Goal: Transaction & Acquisition: Purchase product/service

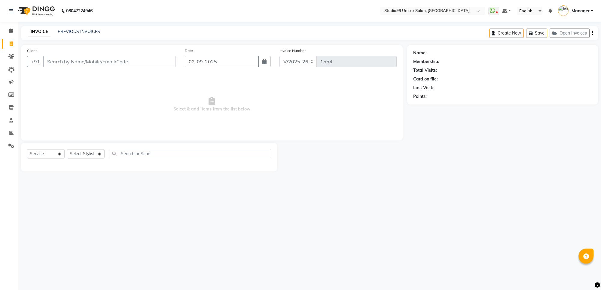
select select "7323"
select select "service"
click at [80, 157] on select "Select Stylist Manager [PERSON_NAME] [PERSON_NAME] [PERSON_NAME]" at bounding box center [86, 153] width 38 height 9
select select "63733"
click at [67, 149] on select "Select Stylist Manager [PERSON_NAME] [PERSON_NAME] [PERSON_NAME]" at bounding box center [86, 153] width 38 height 9
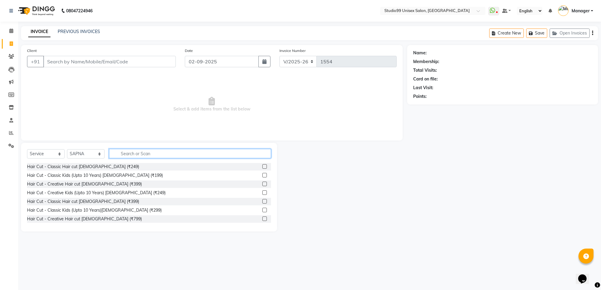
click at [143, 151] on input "text" at bounding box center [190, 153] width 162 height 9
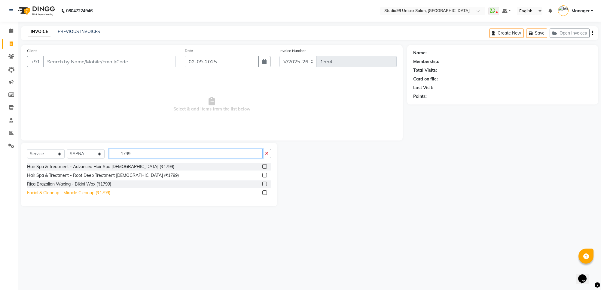
type input "1799"
click at [63, 194] on div "Facial & Cleanup - Miracle Cleanup (₹1799)" at bounding box center [68, 193] width 83 height 6
checkbox input "false"
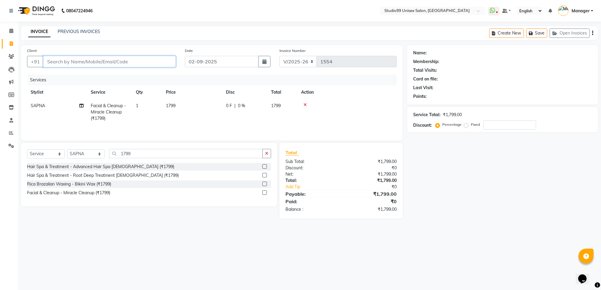
click at [61, 65] on input "Client" at bounding box center [109, 61] width 133 height 11
type input "9"
type input "0"
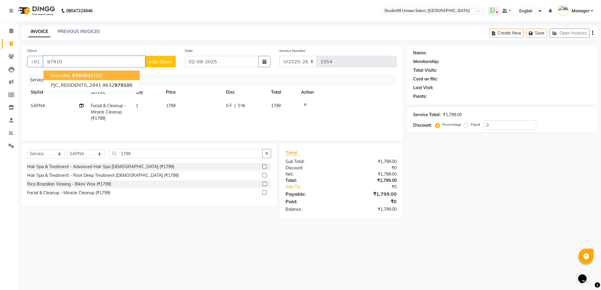
click at [57, 74] on span "Sreedha" at bounding box center [60, 75] width 19 height 6
type input "9791042188"
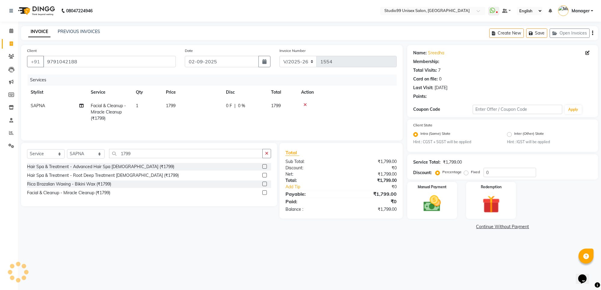
select select "1: Object"
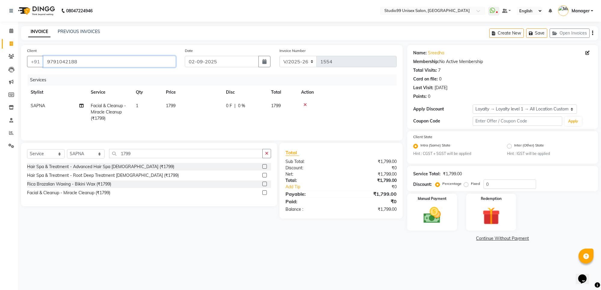
click at [67, 59] on input "9791042188" at bounding box center [109, 61] width 133 height 11
click at [432, 55] on link "Sreedha" at bounding box center [436, 53] width 16 height 6
click at [81, 60] on input "9791042188" at bounding box center [109, 61] width 133 height 11
click at [70, 62] on input "9791042188" at bounding box center [109, 61] width 133 height 11
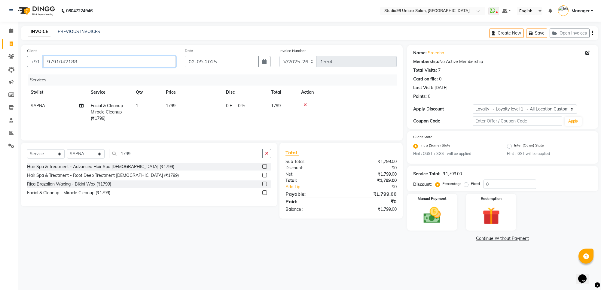
click at [69, 63] on input "9791042188" at bounding box center [109, 61] width 133 height 11
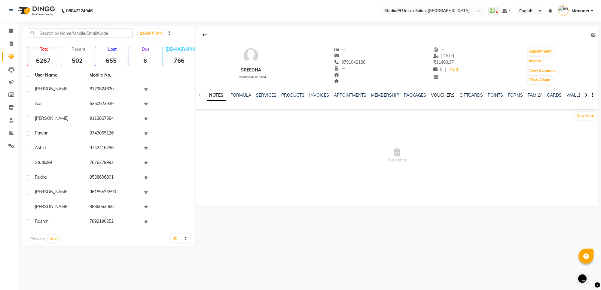
click at [441, 95] on link "VOUCHERS" at bounding box center [443, 95] width 24 height 5
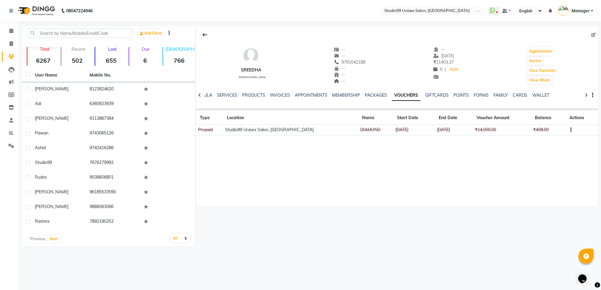
click at [568, 131] on button "button" at bounding box center [570, 130] width 4 height 6
click at [532, 132] on div "Edit" at bounding box center [540, 130] width 38 height 8
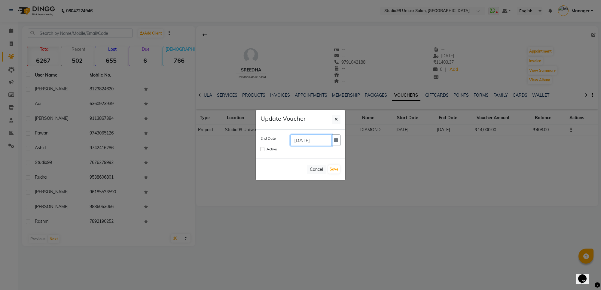
click at [305, 140] on input "[DATE]" at bounding box center [310, 140] width 41 height 11
click at [309, 140] on input "[DATE]" at bounding box center [310, 140] width 41 height 11
type input "[DATE]"
click at [262, 151] on input "Active" at bounding box center [262, 149] width 4 height 4
checkbox input "true"
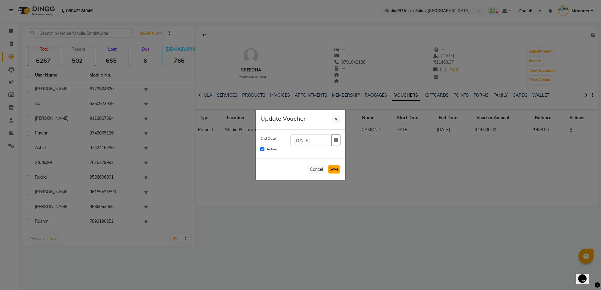
click at [334, 167] on button "Save" at bounding box center [334, 169] width 12 height 8
checkbox input "false"
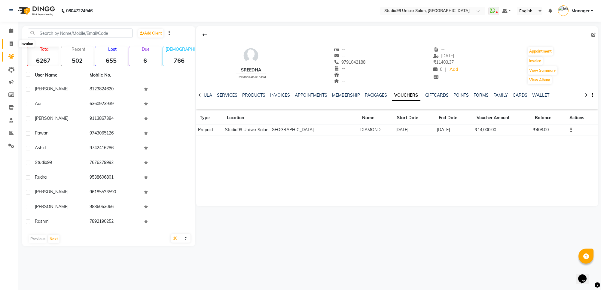
click at [11, 44] on icon at bounding box center [11, 43] width 3 height 5
select select "service"
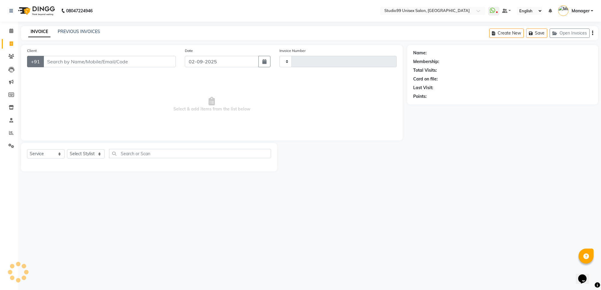
type input "1554"
select select "7323"
click at [50, 62] on input "Client" at bounding box center [109, 61] width 133 height 11
type input "9791042188"
select select "1: Object"
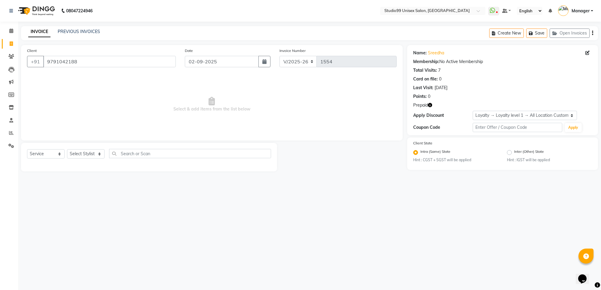
click at [431, 104] on icon "button" at bounding box center [430, 105] width 4 height 4
click at [87, 152] on select "Select Stylist Manager [PERSON_NAME] [PERSON_NAME] [PERSON_NAME]" at bounding box center [86, 153] width 38 height 9
select select "63733"
click at [67, 149] on select "Select Stylist Manager [PERSON_NAME] [PERSON_NAME] [PERSON_NAME]" at bounding box center [86, 153] width 38 height 9
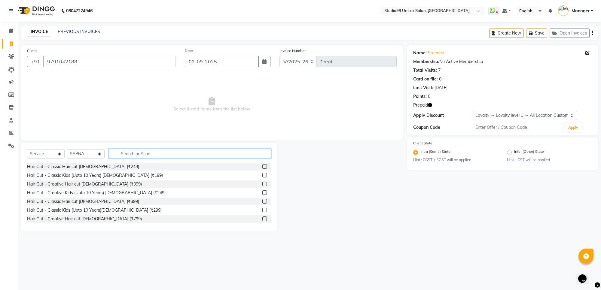
click at [130, 149] on input "text" at bounding box center [190, 153] width 162 height 9
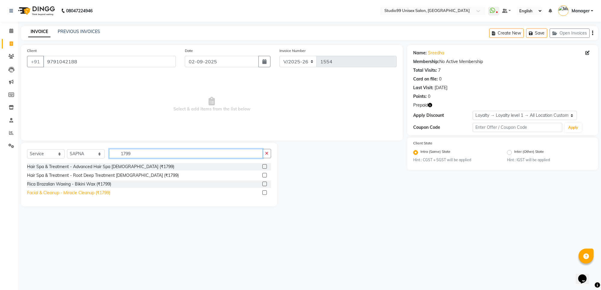
type input "1799"
click at [52, 192] on div "Facial & Cleanup - Miracle Cleanup (₹1799)" at bounding box center [68, 193] width 83 height 6
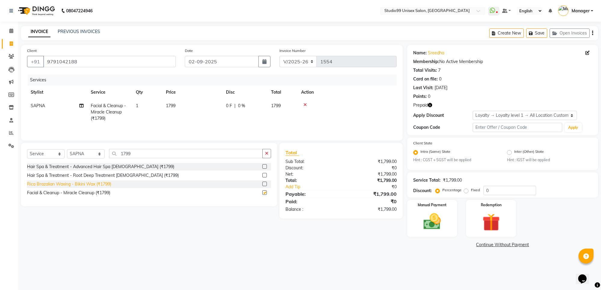
checkbox input "false"
click at [429, 105] on icon "button" at bounding box center [430, 105] width 4 height 4
click at [485, 218] on img at bounding box center [490, 222] width 29 height 23
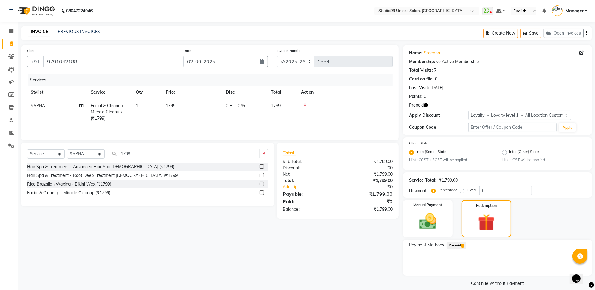
click at [459, 245] on span "Prepaid 1" at bounding box center [457, 245] width 20 height 7
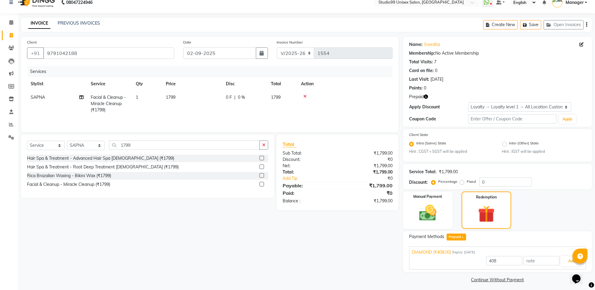
scroll to position [11, 0]
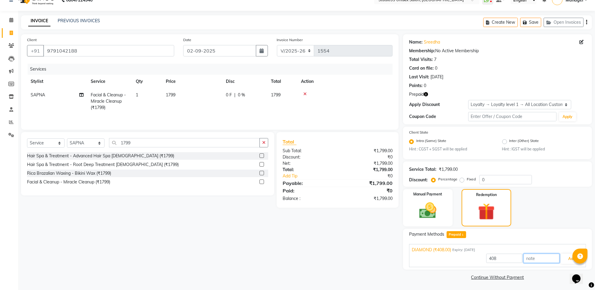
click at [547, 262] on input "text" at bounding box center [542, 258] width 36 height 9
type input "1"
type input "1391"
click at [565, 257] on button "Add" at bounding box center [572, 259] width 22 height 10
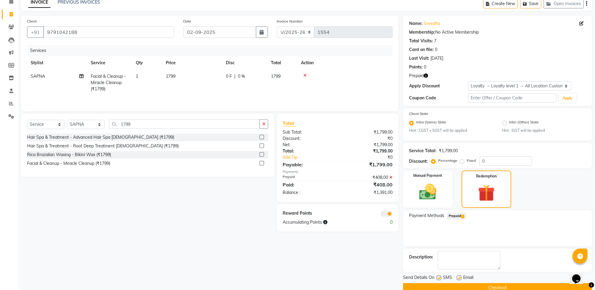
scroll to position [40, 0]
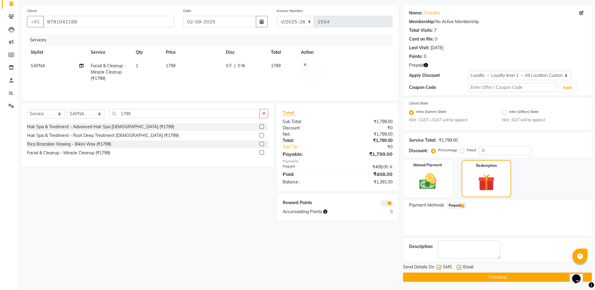
click at [374, 184] on div "₹1,391.00" at bounding box center [367, 182] width 59 height 6
click at [461, 250] on textarea at bounding box center [469, 250] width 63 height 19
type textarea "1391"
click at [445, 200] on div "Payment Methods Prepaid 1" at bounding box center [497, 218] width 189 height 36
click at [456, 204] on span "Prepaid 1" at bounding box center [457, 205] width 20 height 7
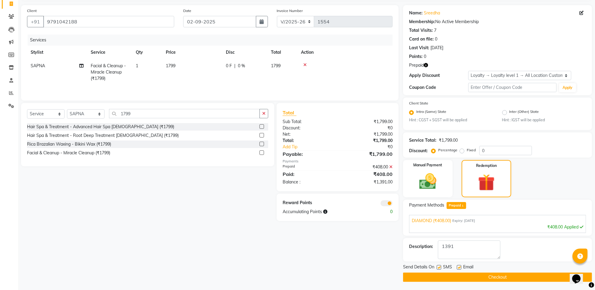
click at [492, 273] on button "Checkout" at bounding box center [497, 277] width 189 height 9
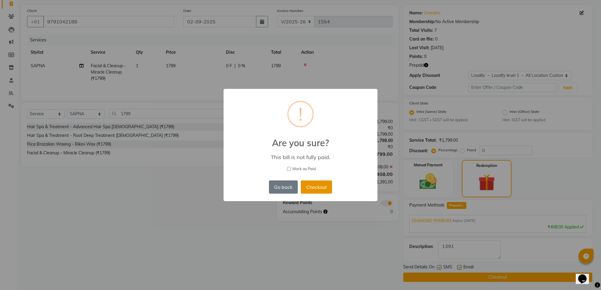
click at [312, 186] on button "Checkout" at bounding box center [316, 187] width 31 height 13
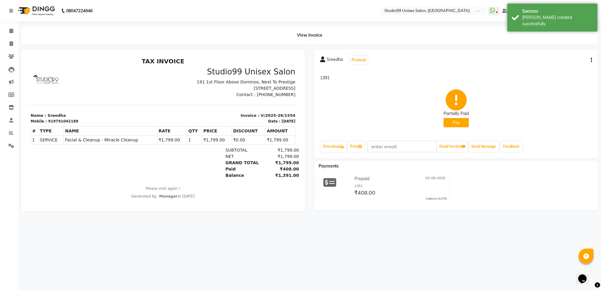
click at [69, 124] on div "919791042188" at bounding box center [63, 121] width 30 height 5
copy div "919791042188"
click at [8, 41] on span at bounding box center [11, 44] width 11 height 7
select select "service"
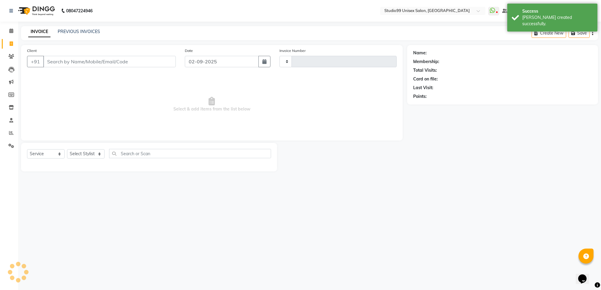
type input "1555"
select select "7323"
click at [50, 60] on input "Client" at bounding box center [109, 61] width 133 height 11
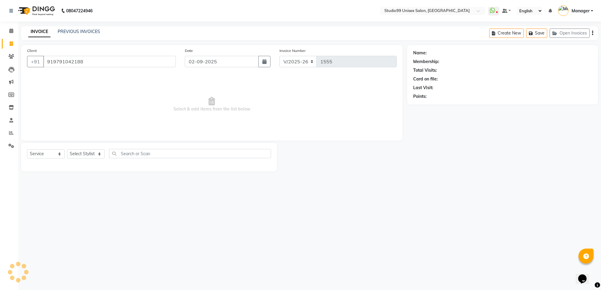
type input "919791042188"
select select "1: Object"
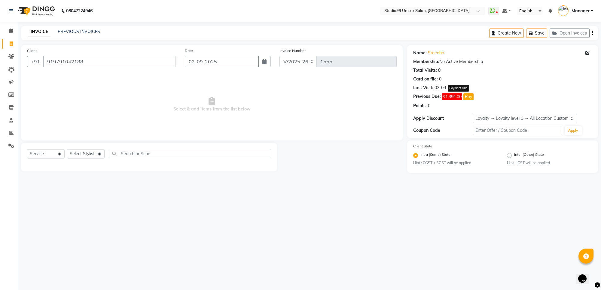
click at [456, 97] on span "₹1,391.00" at bounding box center [452, 96] width 20 height 7
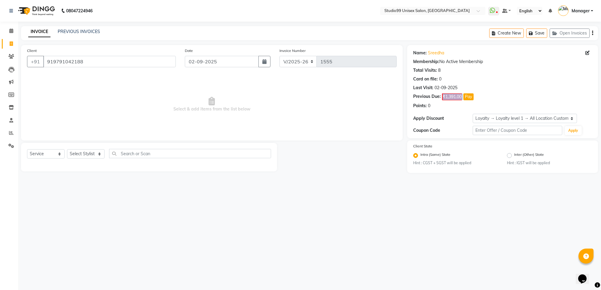
click at [456, 97] on span "₹1,391.00" at bounding box center [452, 96] width 20 height 7
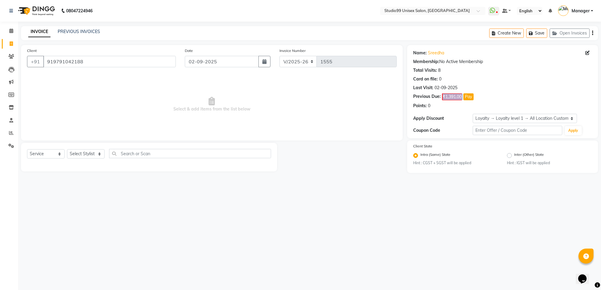
click at [456, 97] on span "₹1,391.00" at bounding box center [452, 96] width 20 height 7
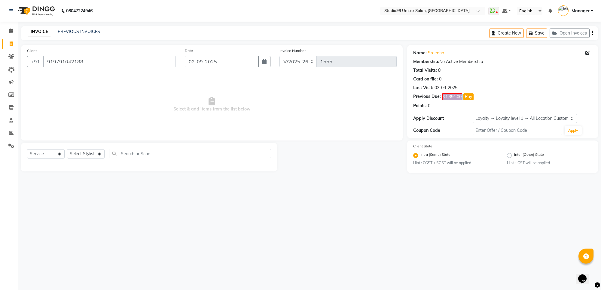
click at [456, 97] on span "₹1,391.00" at bounding box center [452, 96] width 20 height 7
drag, startPoint x: 456, startPoint y: 97, endPoint x: 463, endPoint y: 131, distance: 35.3
click at [463, 131] on div "Name: Sreedha Membership: No Active Membership Total Visits: 8 Card on file: 0 …" at bounding box center [502, 91] width 191 height 93
click at [463, 131] on div "Coupon Code" at bounding box center [442, 130] width 59 height 6
click at [457, 95] on span "₹1,391.00" at bounding box center [452, 96] width 20 height 7
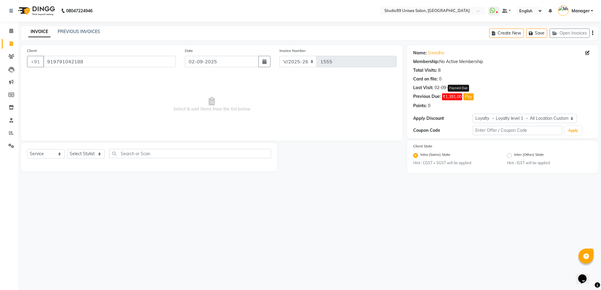
click at [465, 96] on button "Pay" at bounding box center [468, 96] width 10 height 7
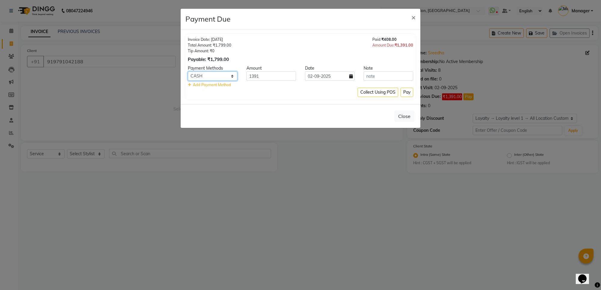
click at [230, 74] on select "CASH CARD UPI" at bounding box center [213, 76] width 50 height 9
select select "8"
click at [188, 72] on select "CASH CARD UPI" at bounding box center [213, 76] width 50 height 9
click at [402, 93] on button "Pay" at bounding box center [407, 92] width 13 height 9
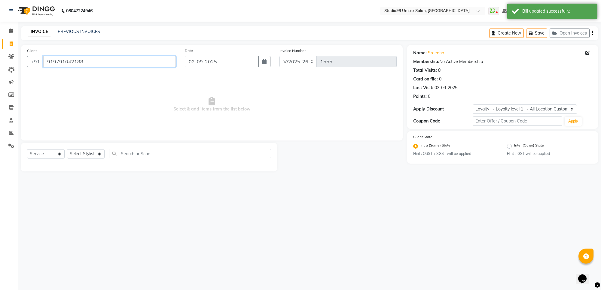
click at [99, 61] on input "919791042188" at bounding box center [109, 61] width 133 height 11
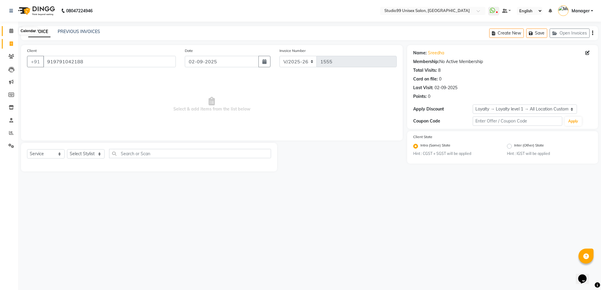
click at [13, 31] on icon at bounding box center [11, 31] width 4 height 5
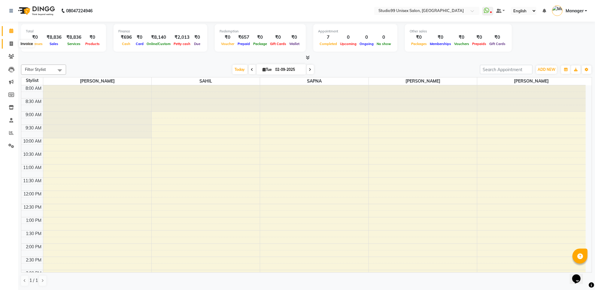
click at [14, 43] on span at bounding box center [11, 44] width 11 height 7
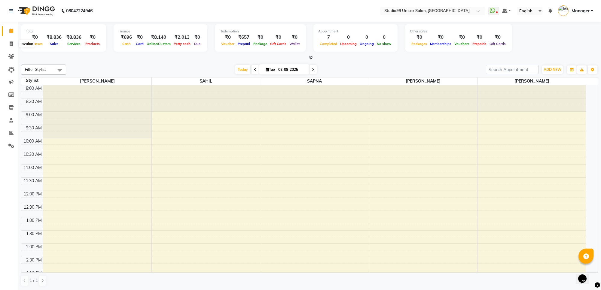
select select "7323"
select select "service"
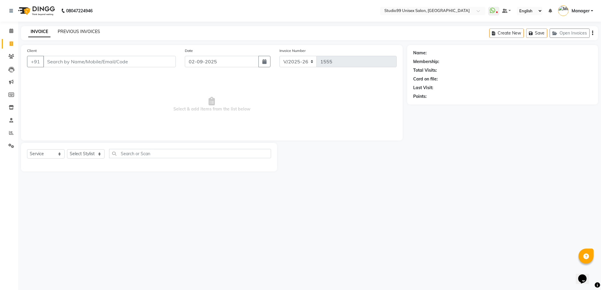
click at [96, 33] on link "PREVIOUS INVOICES" at bounding box center [79, 31] width 42 height 5
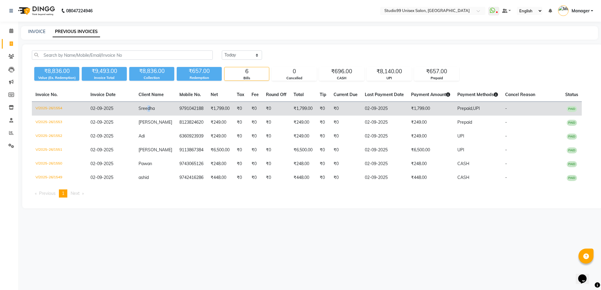
click at [148, 105] on td "Sreedha" at bounding box center [155, 109] width 41 height 14
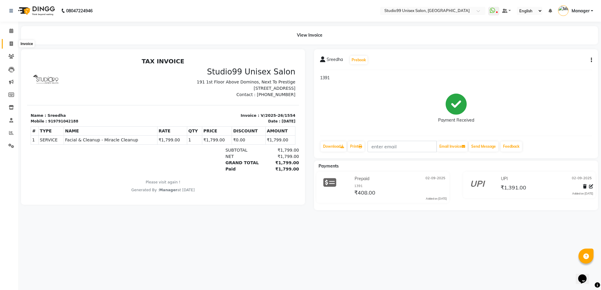
click at [12, 44] on icon at bounding box center [11, 43] width 3 height 5
select select "7323"
select select "service"
